Goal: Task Accomplishment & Management: Use online tool/utility

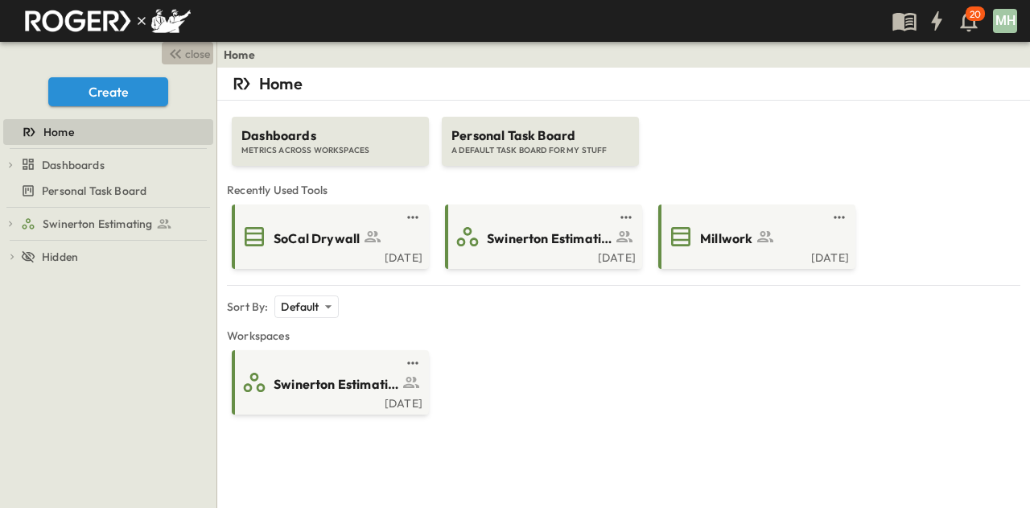
click at [171, 49] on icon "button" at bounding box center [175, 53] width 19 height 19
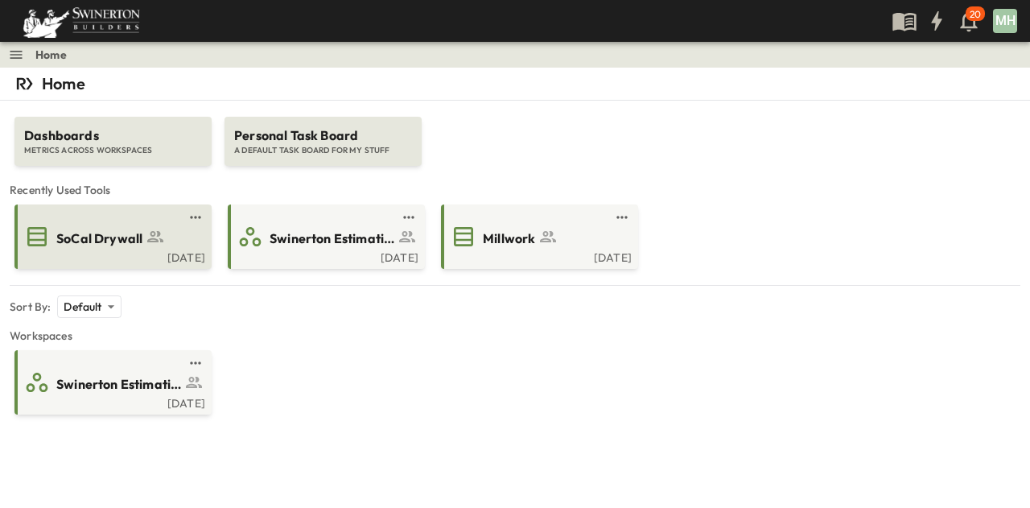
click at [132, 226] on div "SoCal Drywall" at bounding box center [127, 237] width 142 height 22
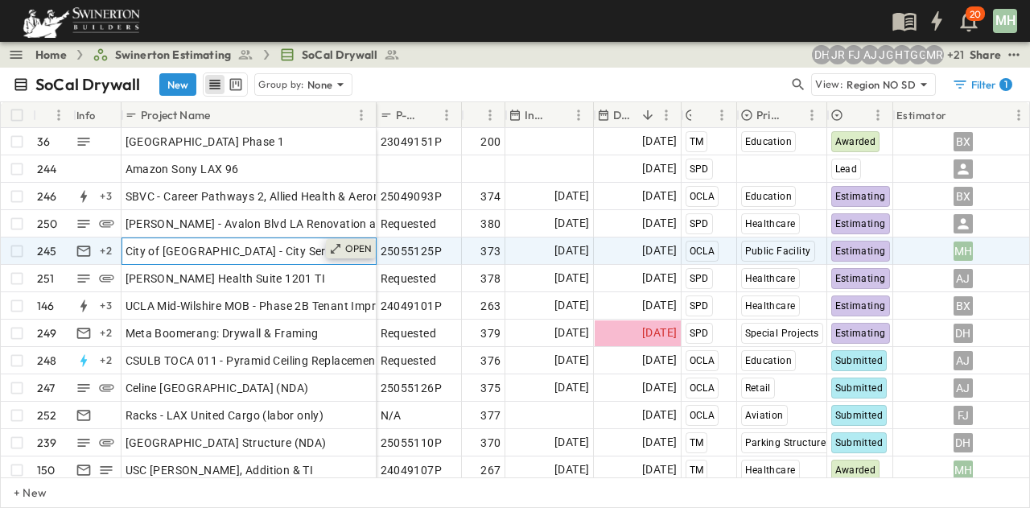
click at [354, 243] on p "OPEN" at bounding box center [358, 248] width 27 height 13
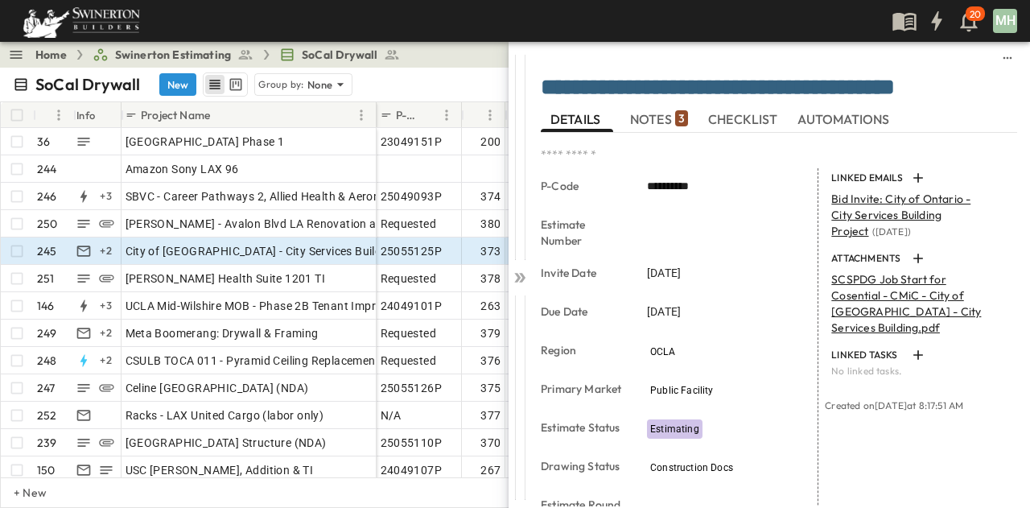
click at [655, 119] on span "NOTES 3" at bounding box center [659, 119] width 58 height 14
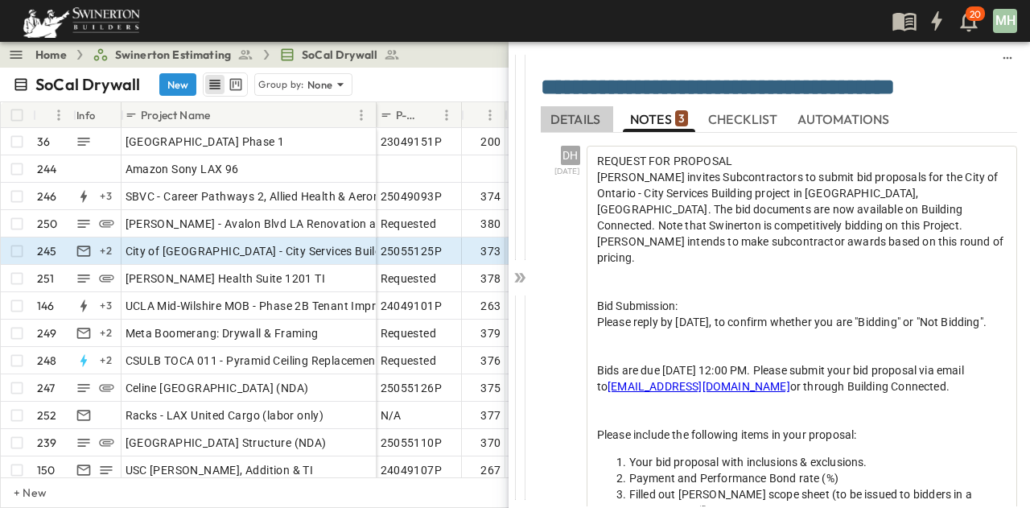
click at [594, 120] on span "DETAILS" at bounding box center [576, 119] width 53 height 14
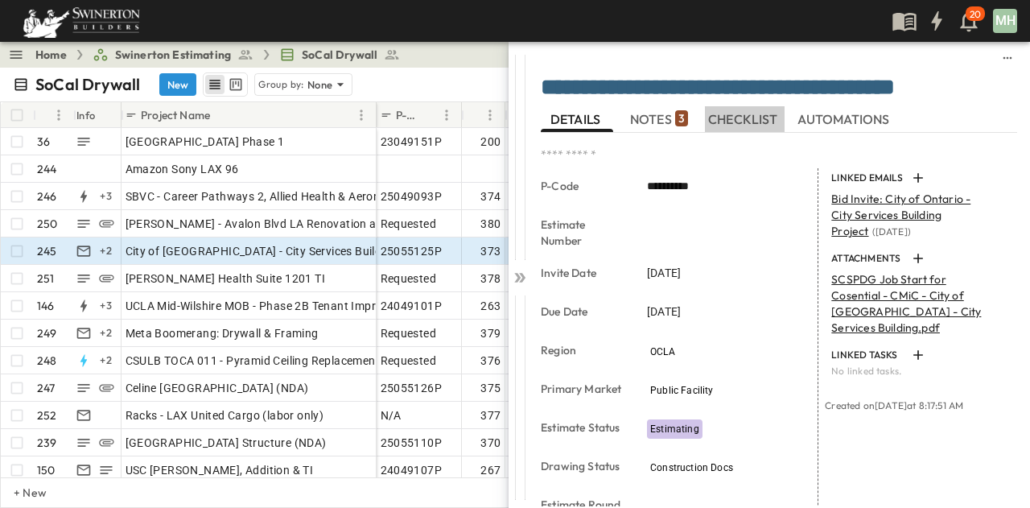
click at [763, 121] on span "CHECKLIST" at bounding box center [744, 119] width 73 height 14
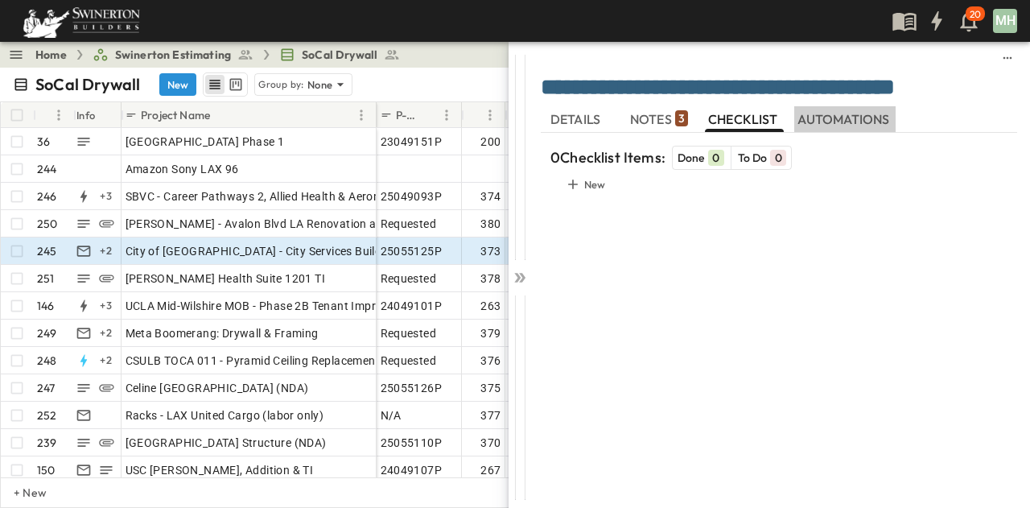
click at [852, 122] on span "AUTOMATIONS" at bounding box center [845, 119] width 96 height 14
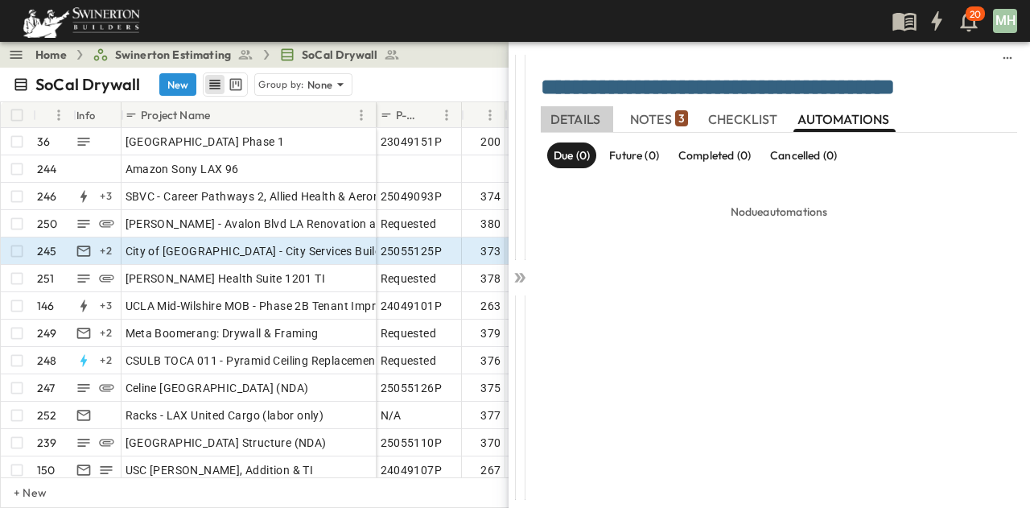
click at [582, 115] on span "DETAILS" at bounding box center [576, 119] width 53 height 14
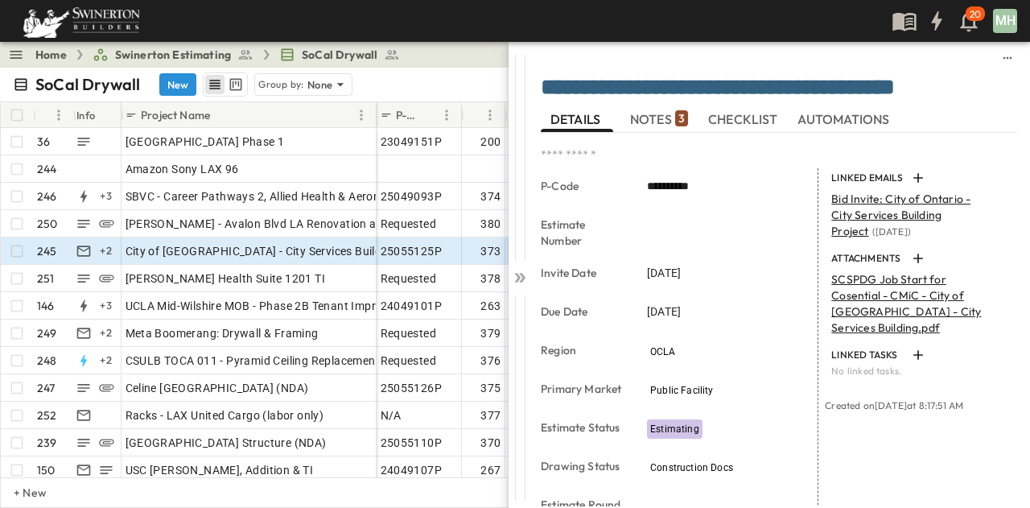
click at [647, 121] on span "NOTES 3" at bounding box center [659, 119] width 58 height 14
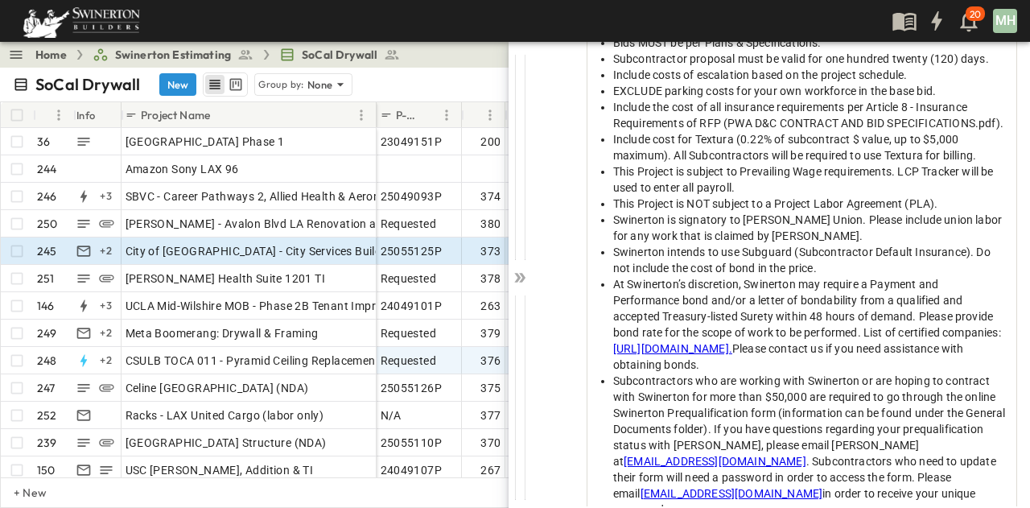
scroll to position [1126, 0]
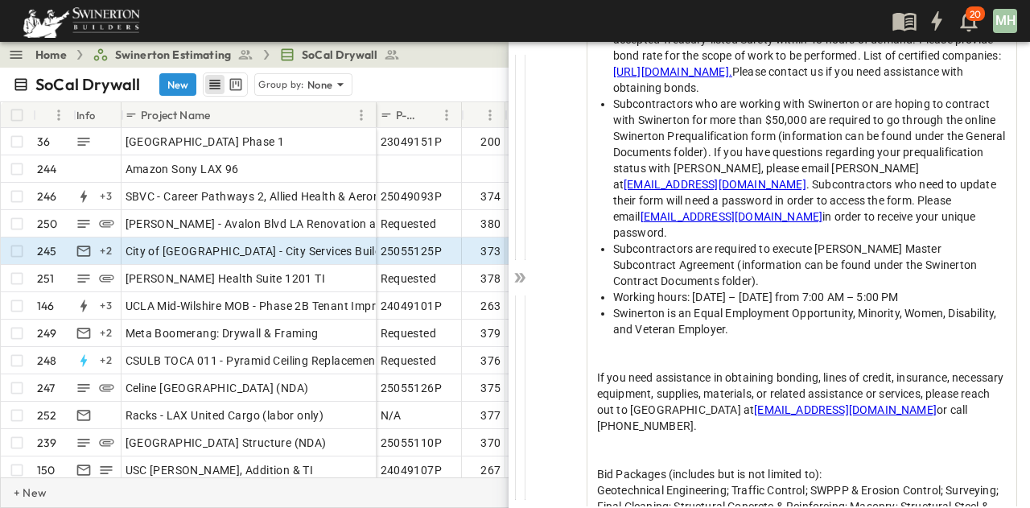
click at [428, 490] on div "+ New" at bounding box center [515, 492] width 1030 height 31
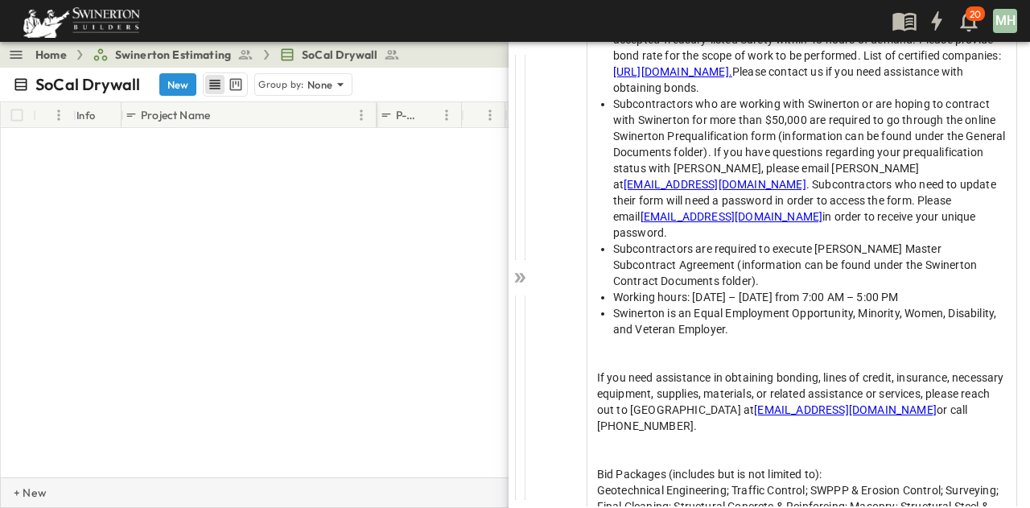
scroll to position [6583, 0]
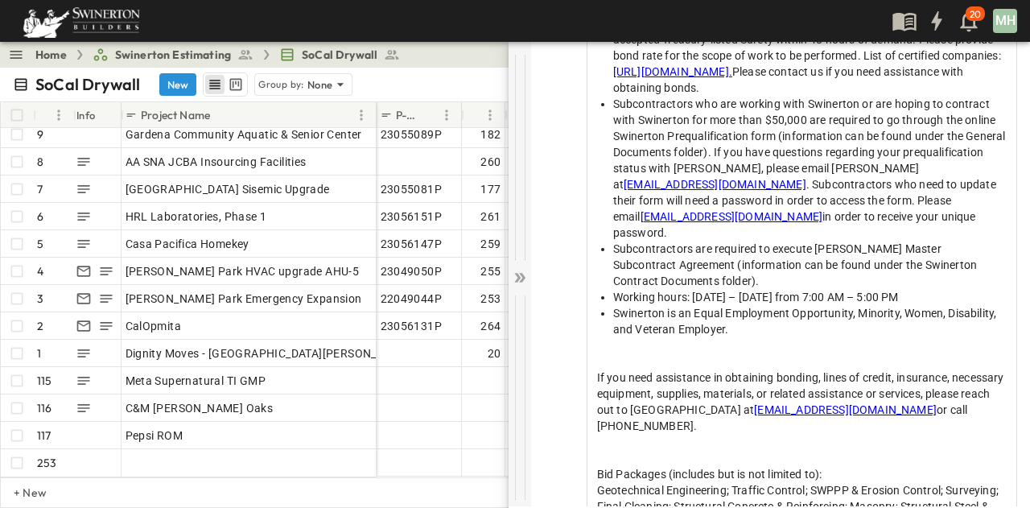
click at [522, 275] on icon at bounding box center [522, 278] width 6 height 10
